Goal: Task Accomplishment & Management: Manage account settings

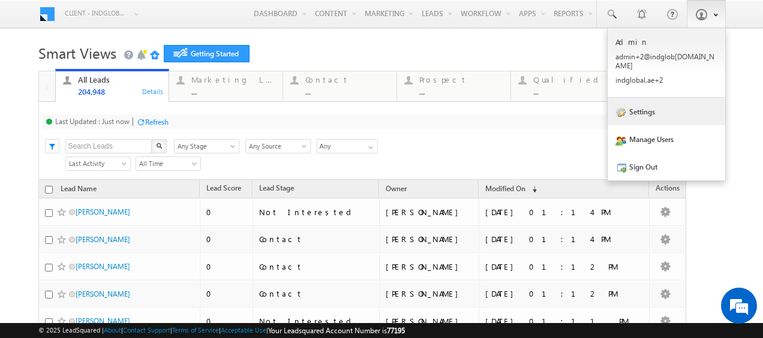
click at [662, 110] on link "Settings" at bounding box center [667, 112] width 118 height 28
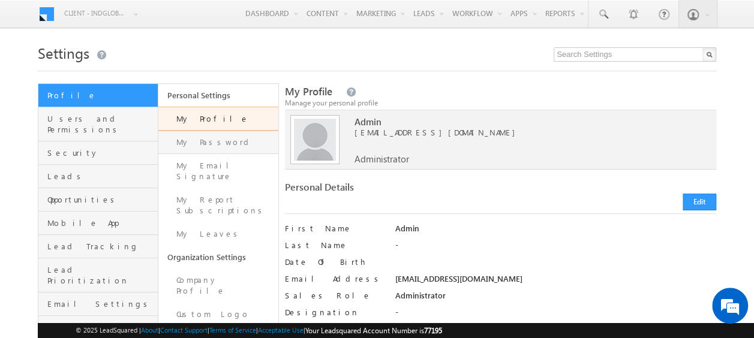
click at [195, 150] on link "My Password" at bounding box center [218, 142] width 120 height 23
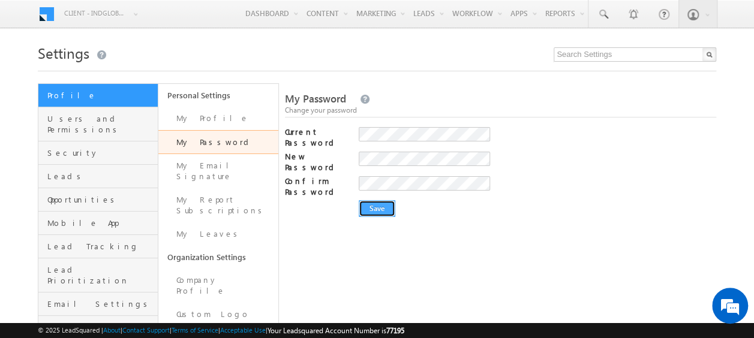
click at [379, 200] on input "Save" at bounding box center [377, 208] width 37 height 17
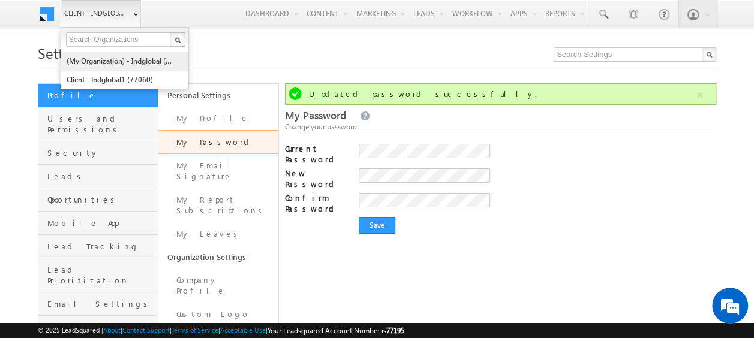
click at [121, 62] on link "(My Organization) - indglobal (48060)" at bounding box center [121, 61] width 110 height 19
